Goal: Transaction & Acquisition: Purchase product/service

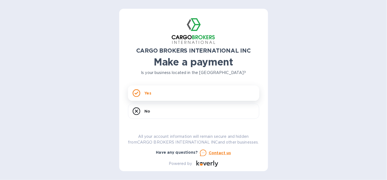
click at [157, 92] on div "Yes" at bounding box center [193, 92] width 131 height 15
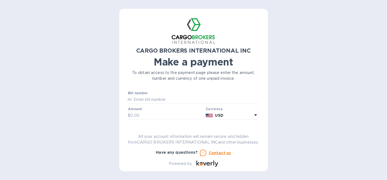
click at [255, 115] on icon at bounding box center [256, 114] width 3 height 1
click at [145, 115] on input "text" at bounding box center [167, 115] width 73 height 8
drag, startPoint x: 145, startPoint y: 115, endPoint x: 103, endPoint y: 115, distance: 41.3
click at [104, 116] on div "CARGO BROKERS INTERNATIONAL INC Make a payment To obtain access to the payment …" at bounding box center [193, 90] width 387 height 180
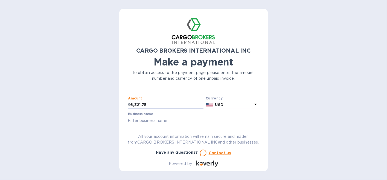
scroll to position [38, 0]
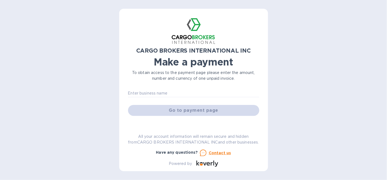
type input "6,321.75"
click at [191, 110] on div "Go to payment page" at bounding box center [194, 110] width 134 height 13
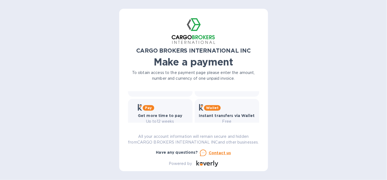
scroll to position [93, 0]
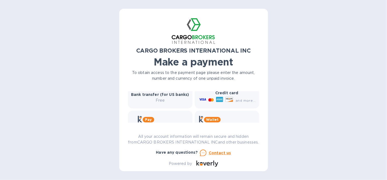
click at [156, 97] on p "Free" at bounding box center [160, 100] width 58 height 6
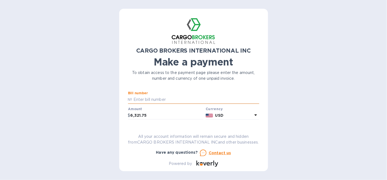
click at [155, 100] on input "text" at bounding box center [195, 100] width 127 height 8
type input "S00017710"
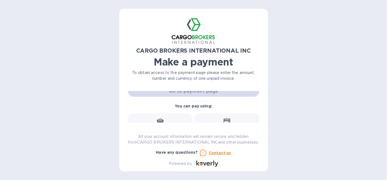
scroll to position [30, 0]
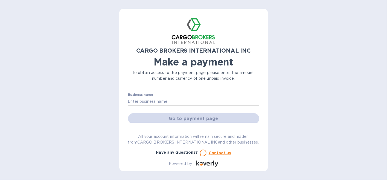
click at [177, 102] on input "text" at bounding box center [193, 101] width 131 height 8
type input "VAN [PERSON_NAME] INC."
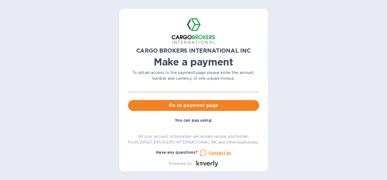
scroll to position [55, 0]
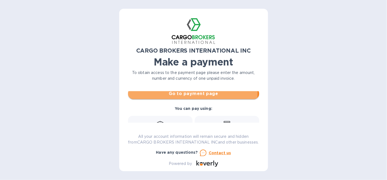
click at [188, 94] on span "Go to payment page" at bounding box center [193, 93] width 123 height 7
